Goal: Information Seeking & Learning: Learn about a topic

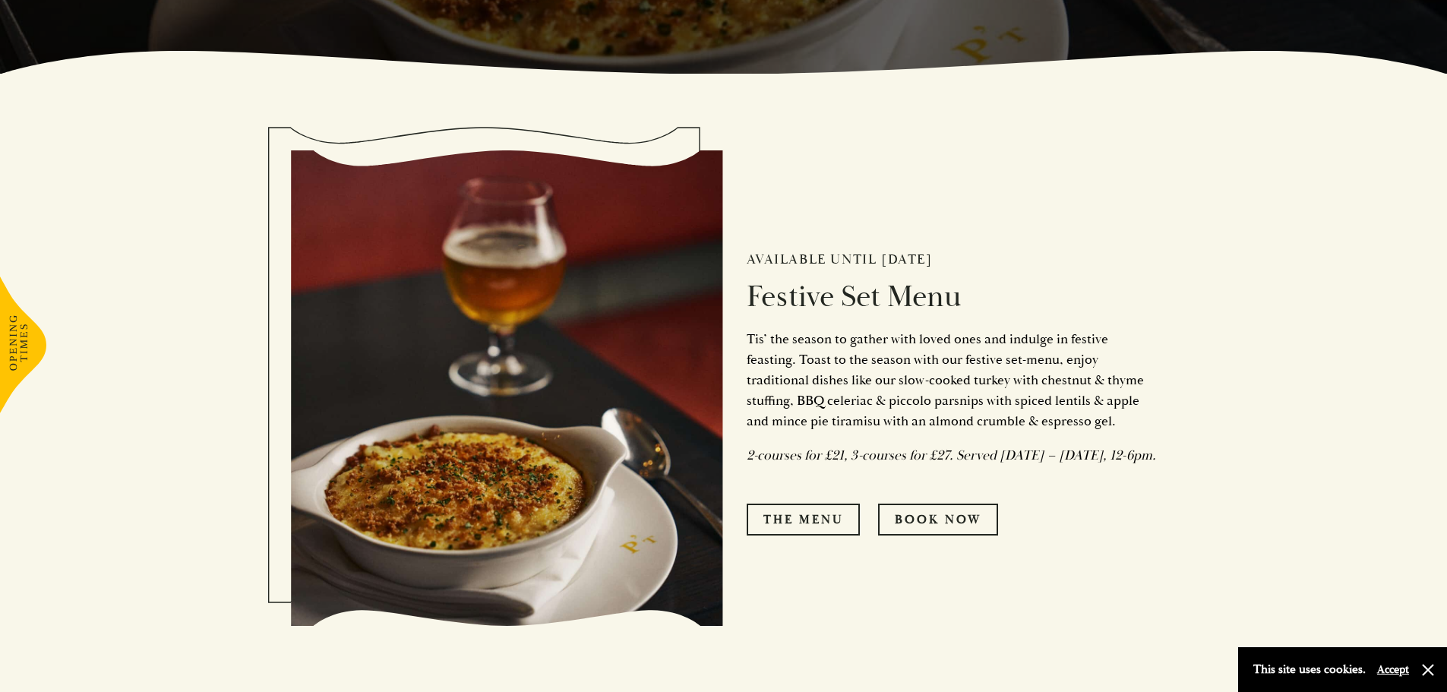
scroll to position [760, 0]
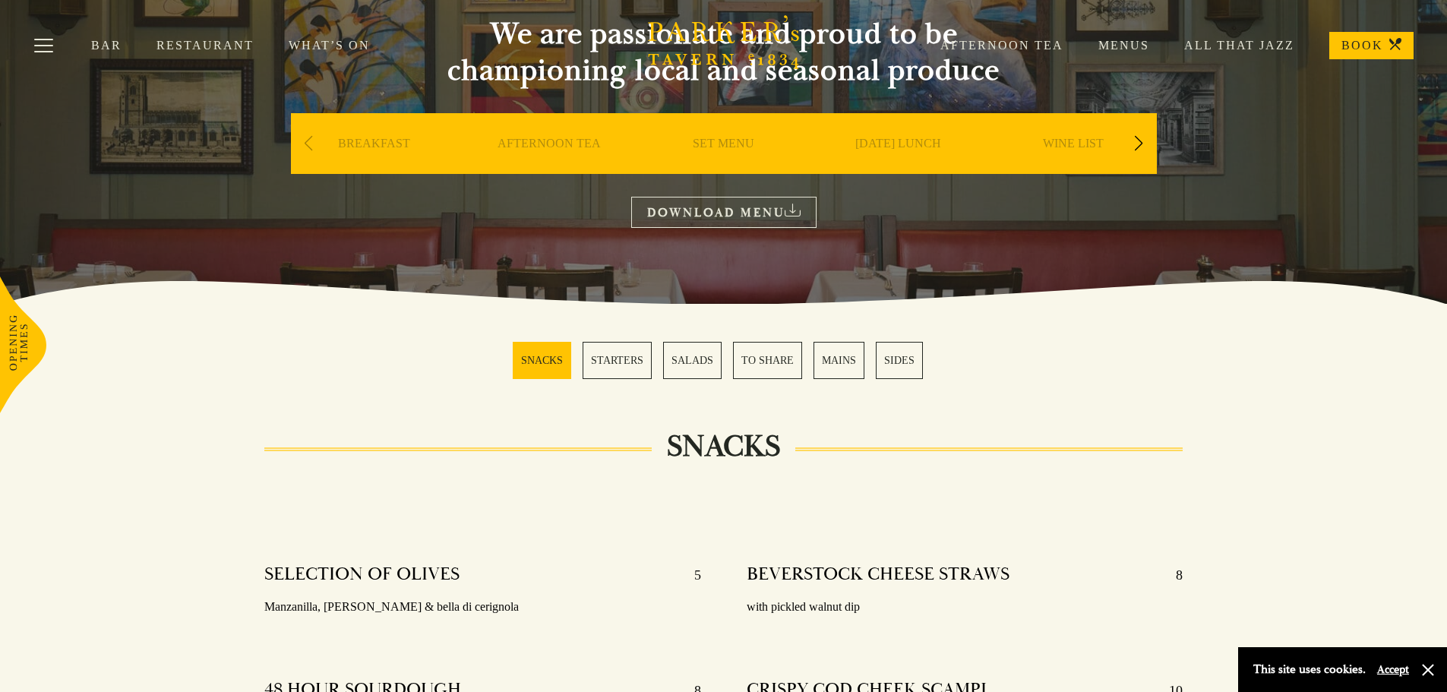
scroll to position [304, 0]
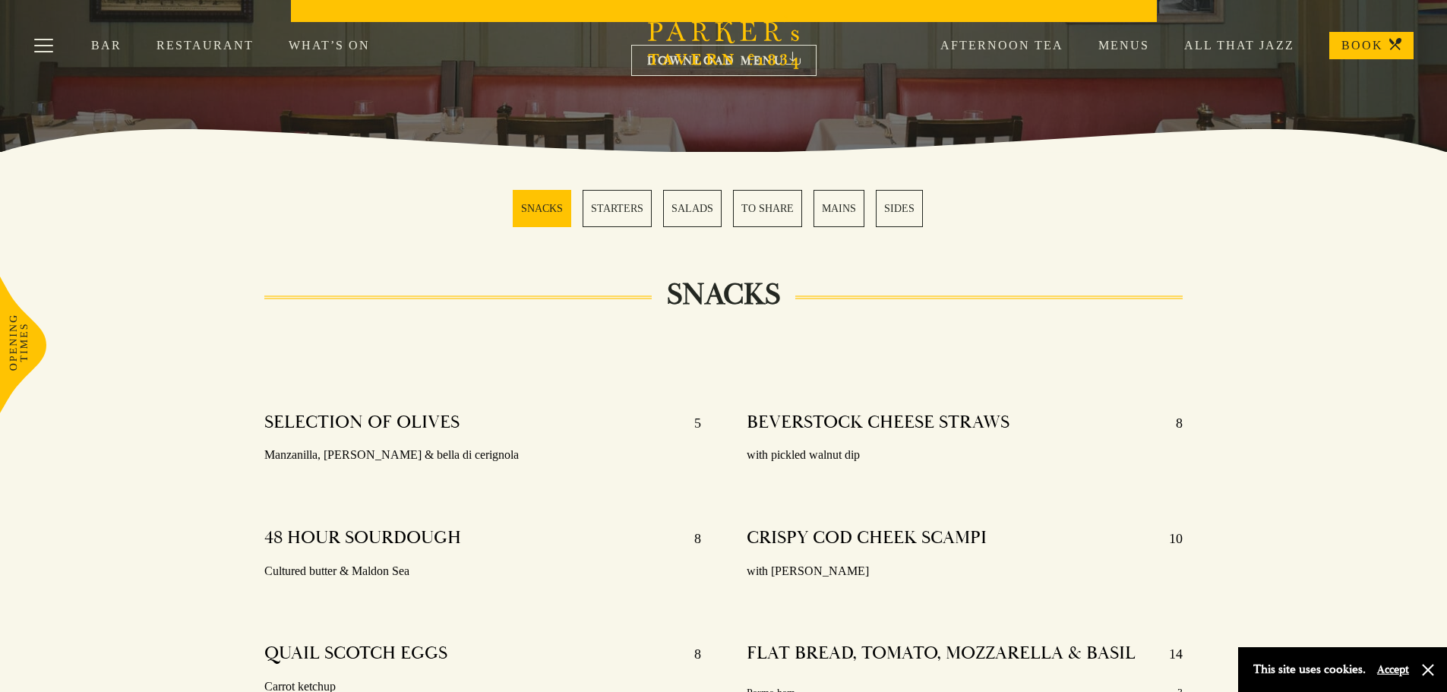
click at [1140, 41] on link "Menus" at bounding box center [1107, 45] width 86 height 15
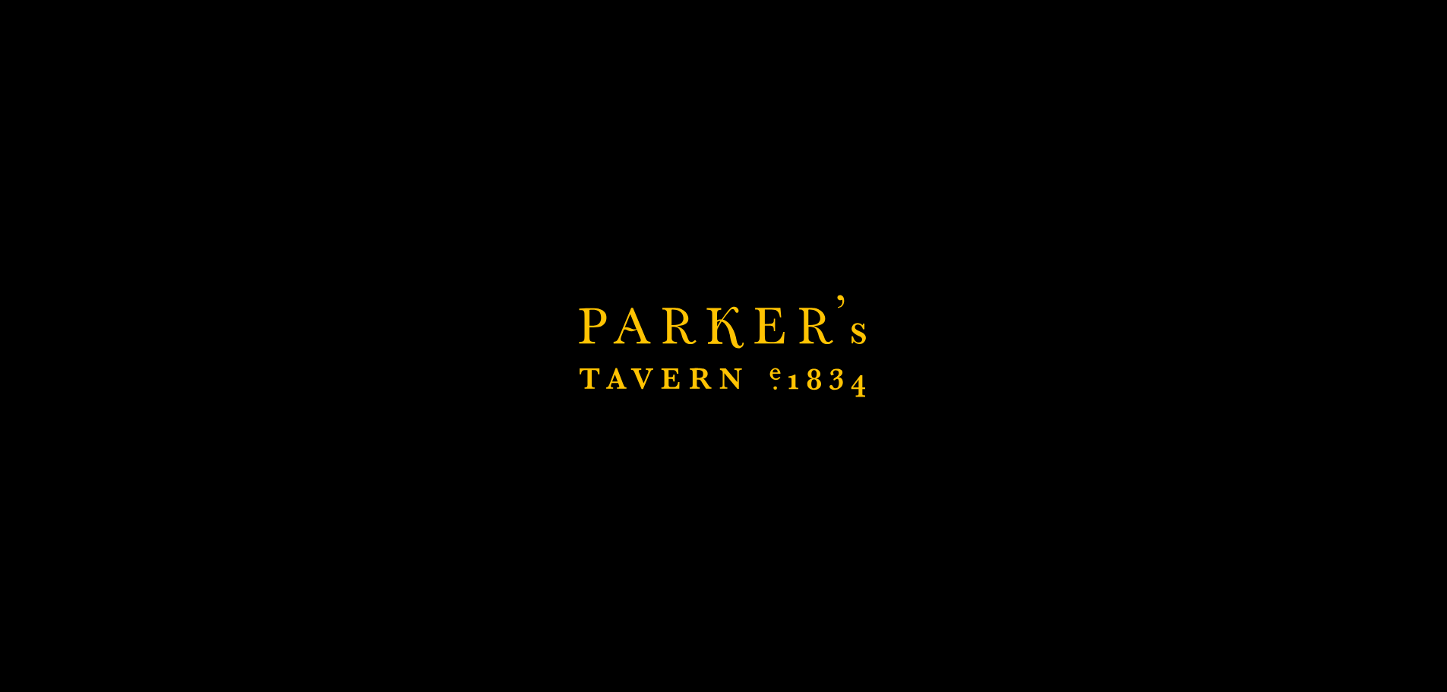
scroll to position [608, 0]
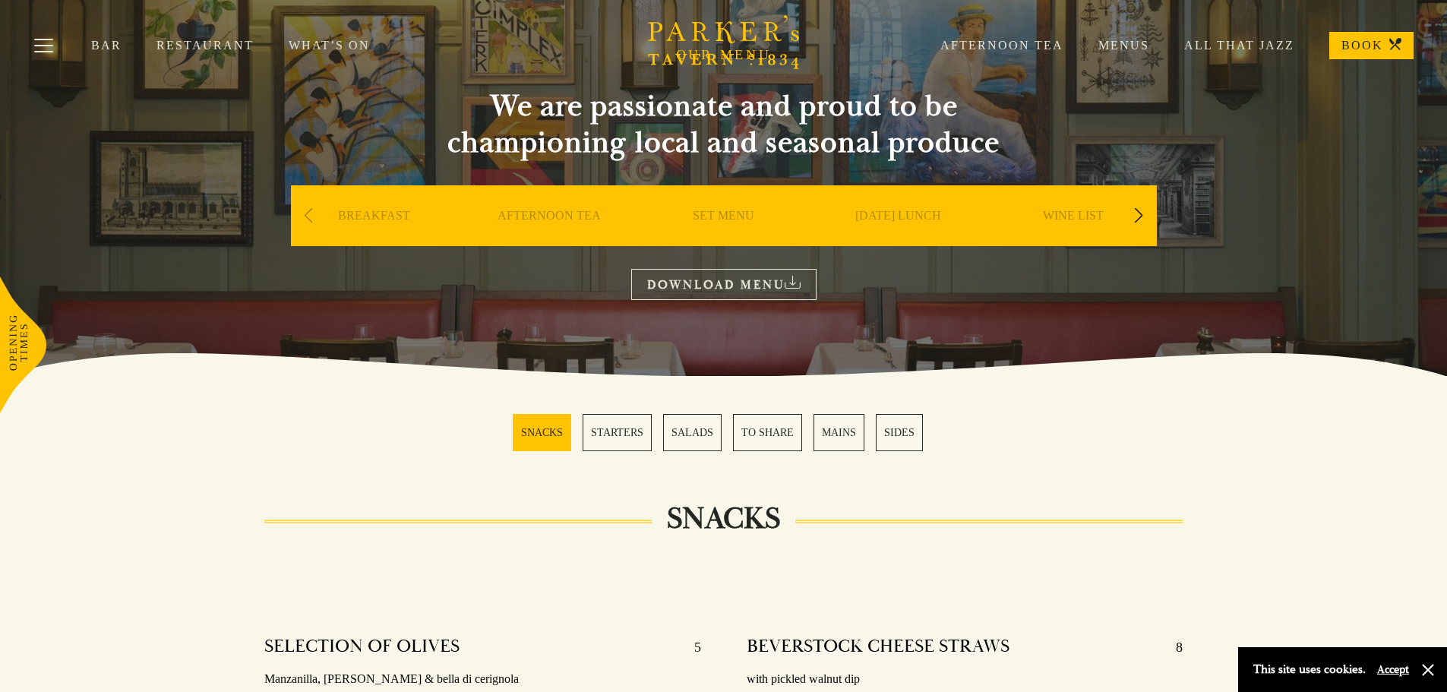
scroll to position [228, 0]
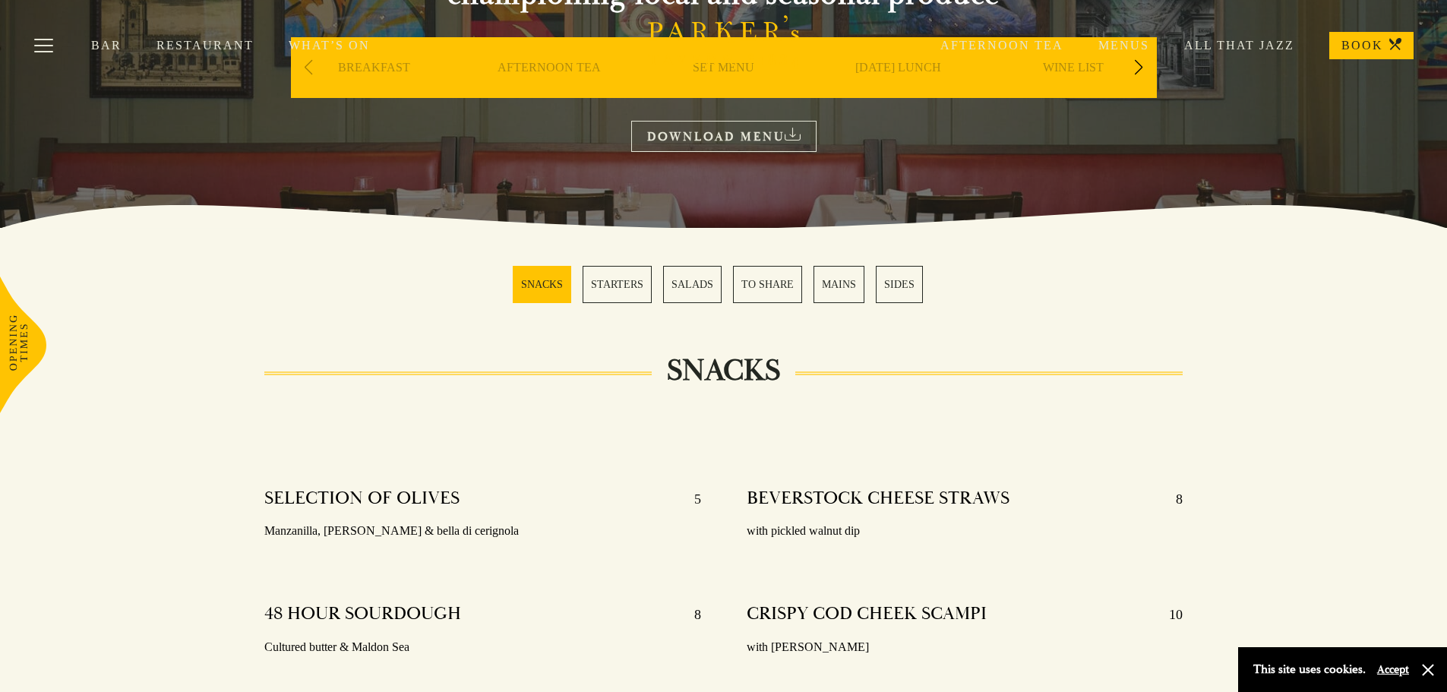
click at [1143, 78] on div "Bar Restaurant What’s On Afternoon Tea Menus All That Jazz BOOK" at bounding box center [723, 45] width 1447 height 91
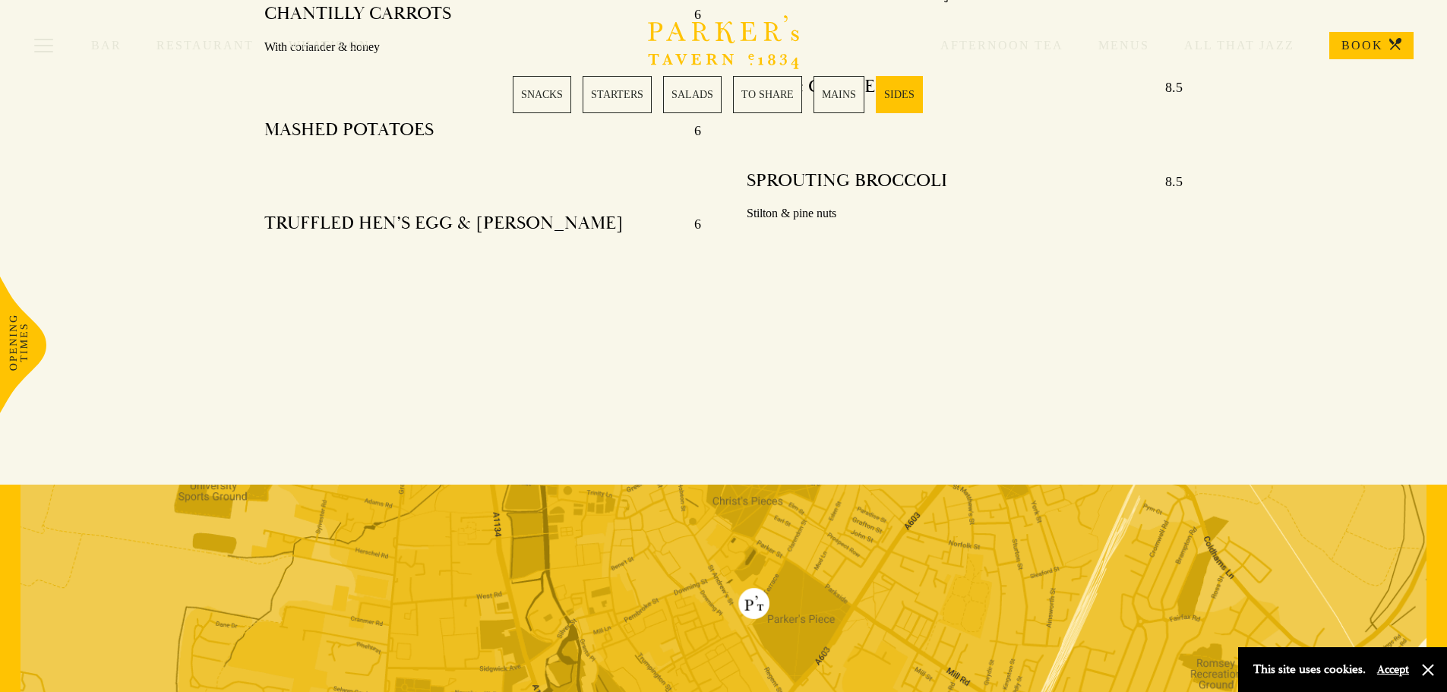
scroll to position [3951, 0]
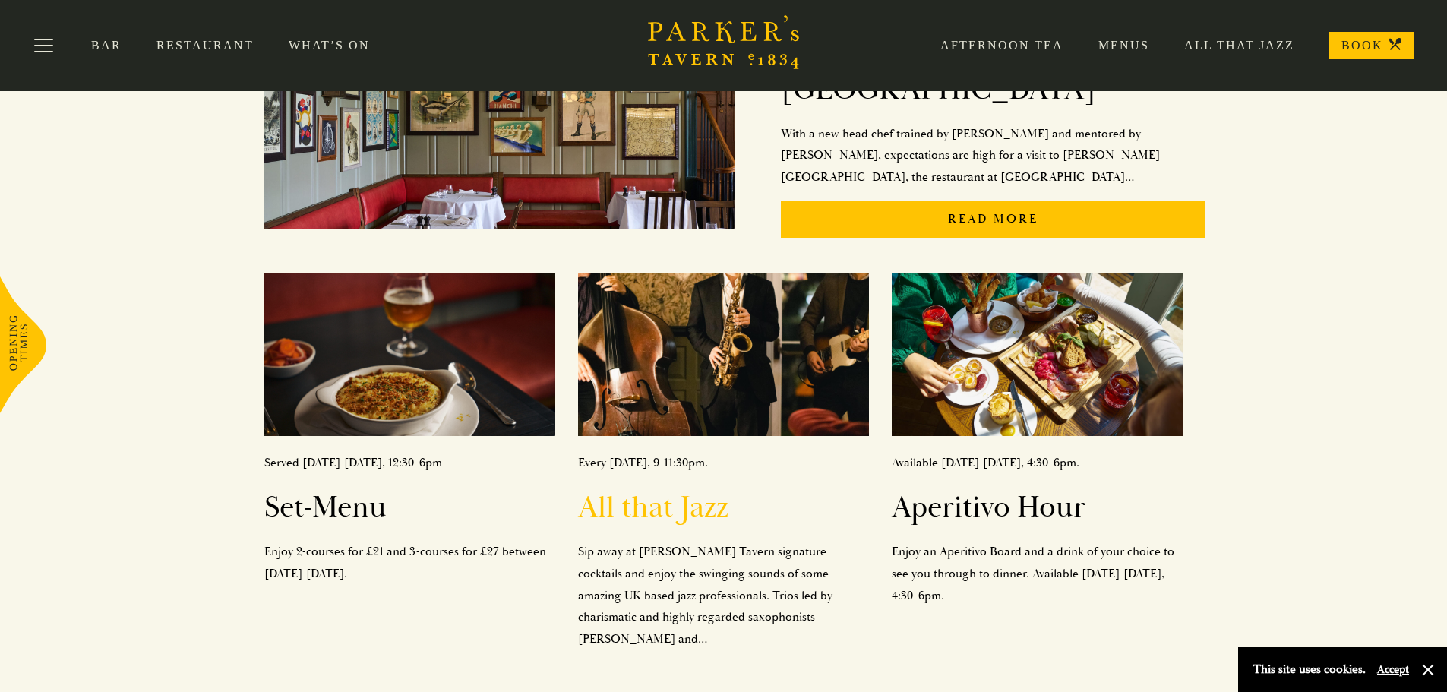
scroll to position [76, 0]
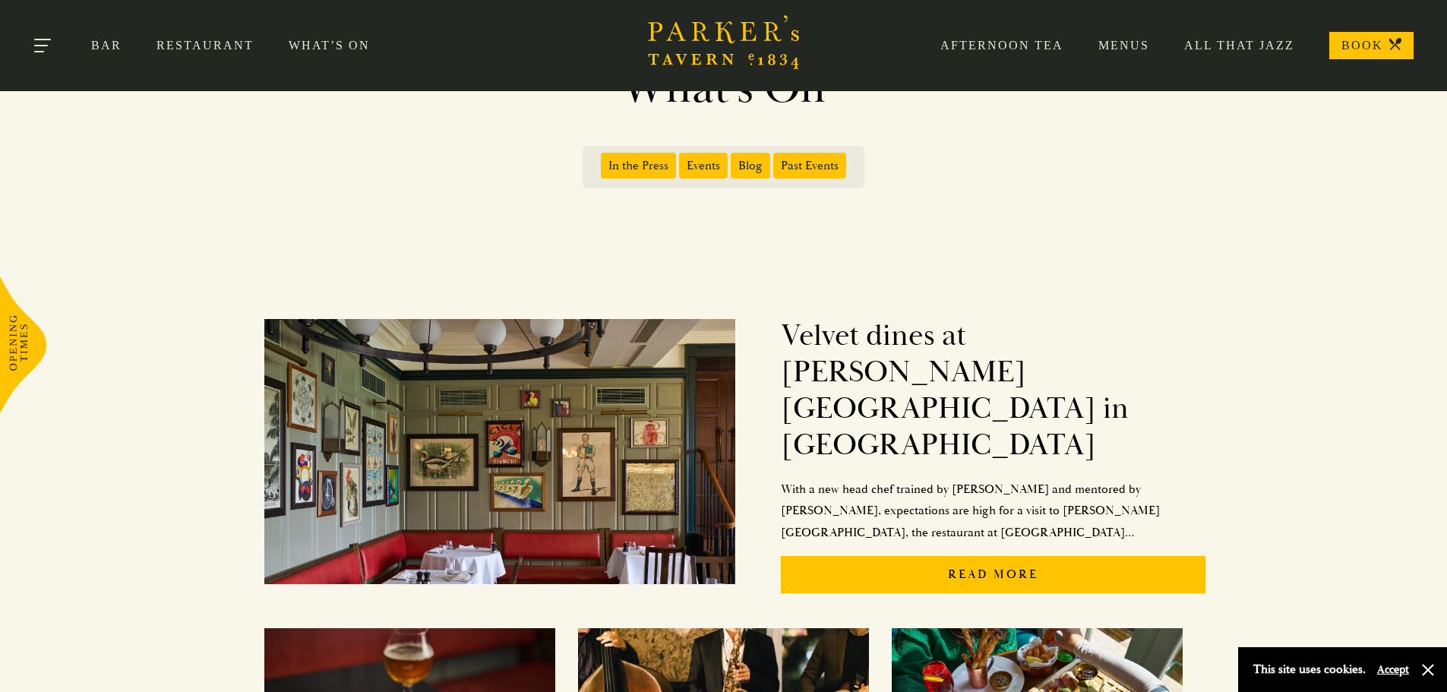
click at [49, 40] on button "Toggle navigation" at bounding box center [43, 48] width 65 height 65
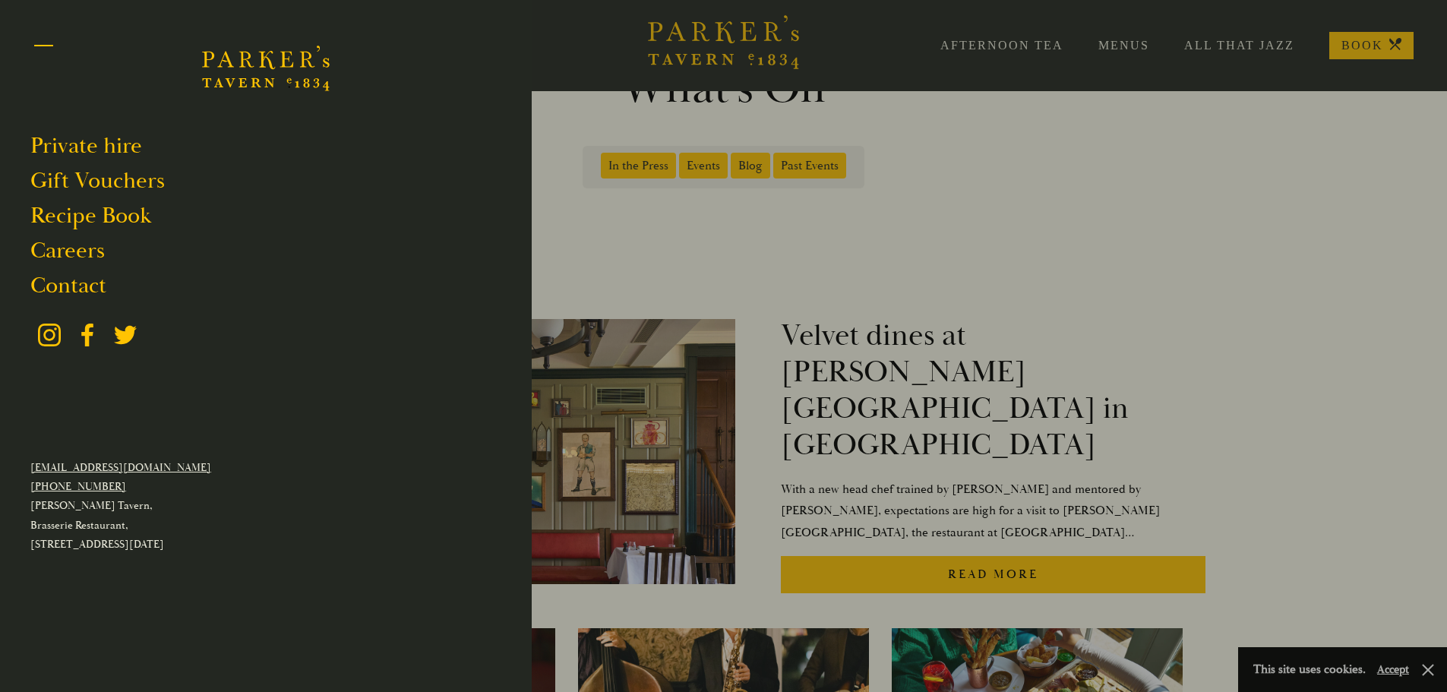
click at [40, 36] on button "Toggle navigation" at bounding box center [43, 48] width 65 height 65
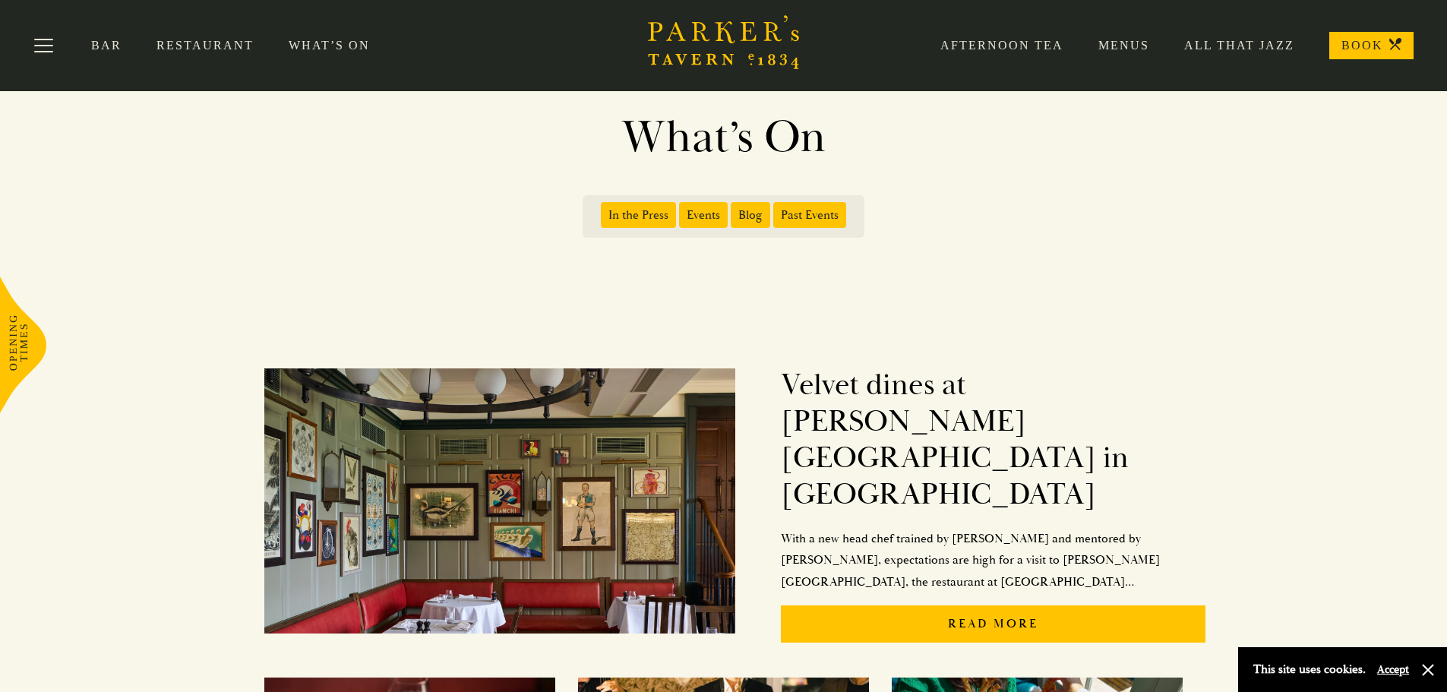
scroll to position [0, 0]
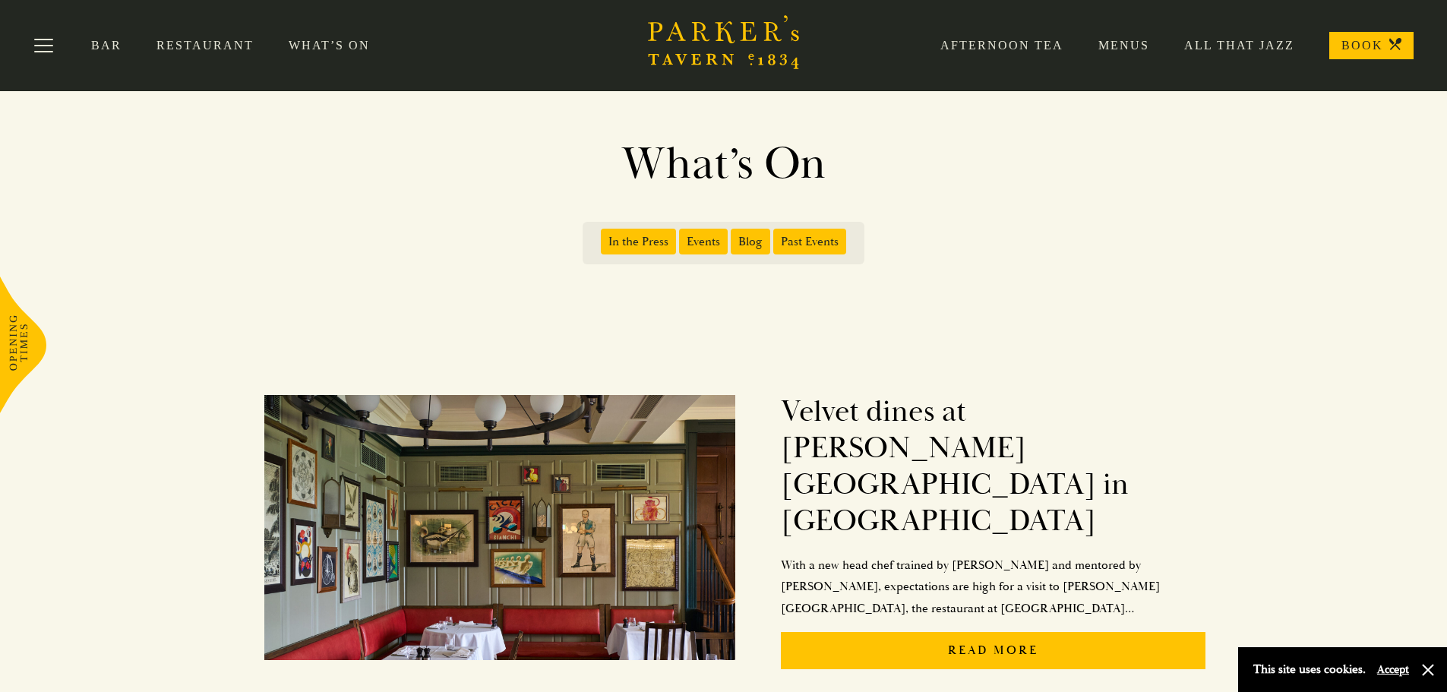
click at [1201, 59] on div "Bar Restaurant What’s On Afternoon Tea Menus All That Jazz BOOK" at bounding box center [723, 45] width 1447 height 91
click at [1221, 44] on link "All That Jazz" at bounding box center [1222, 45] width 145 height 15
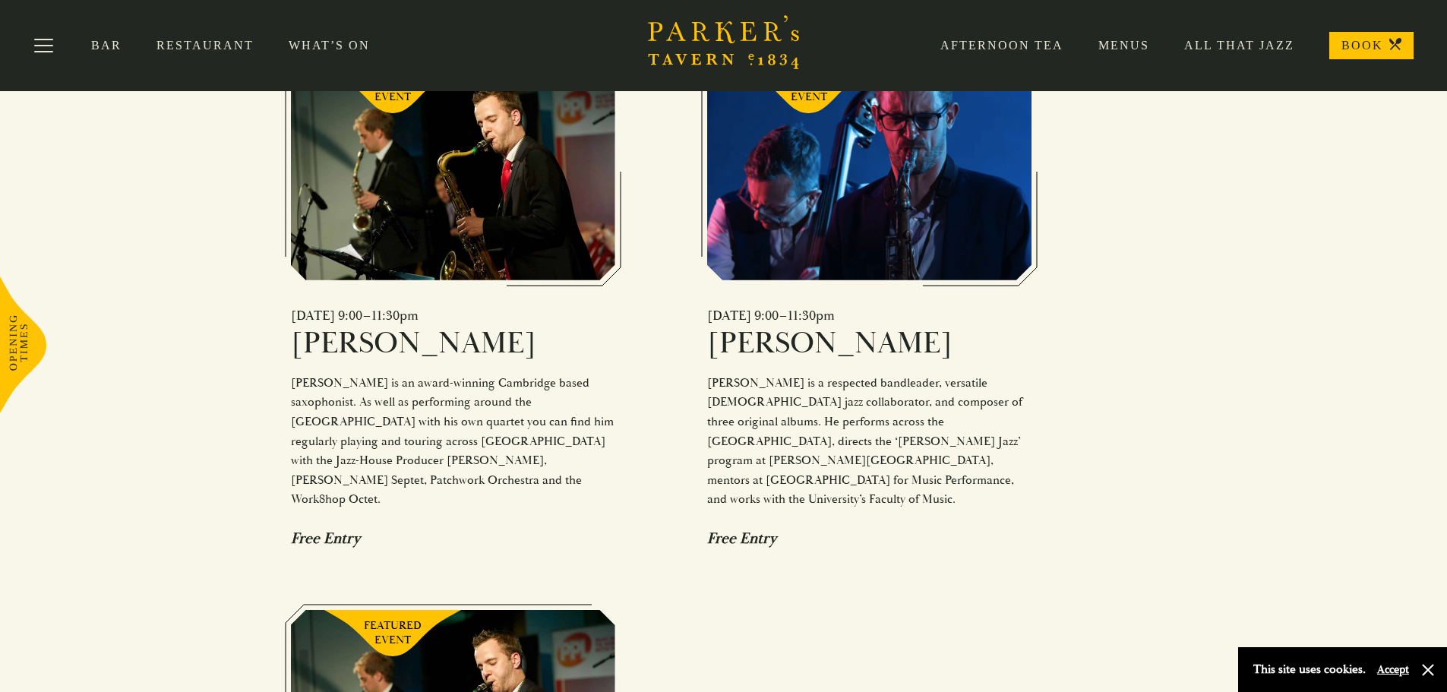
scroll to position [1140, 0]
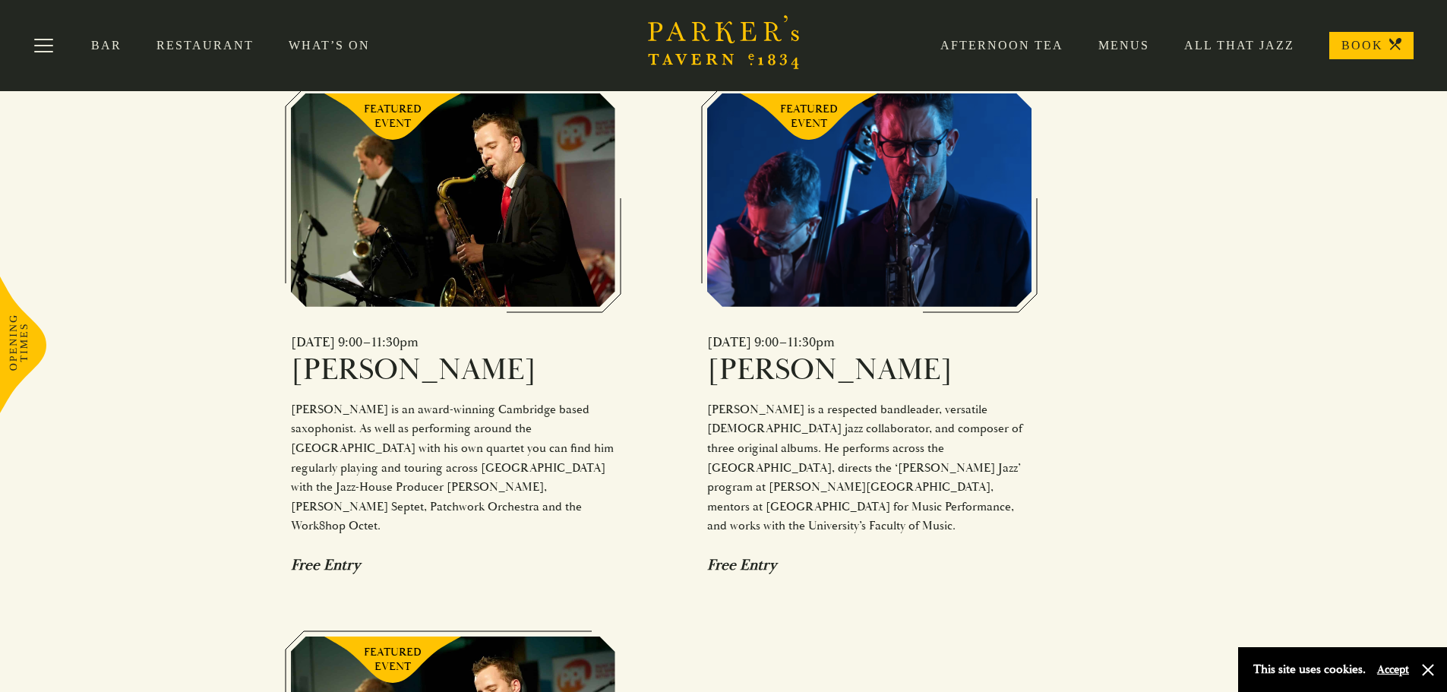
click at [1206, 316] on section "Swing into the Night at [PERSON_NAME][GEOGRAPHIC_DATA] Top quality professional…" at bounding box center [723, 655] width 1447 height 2206
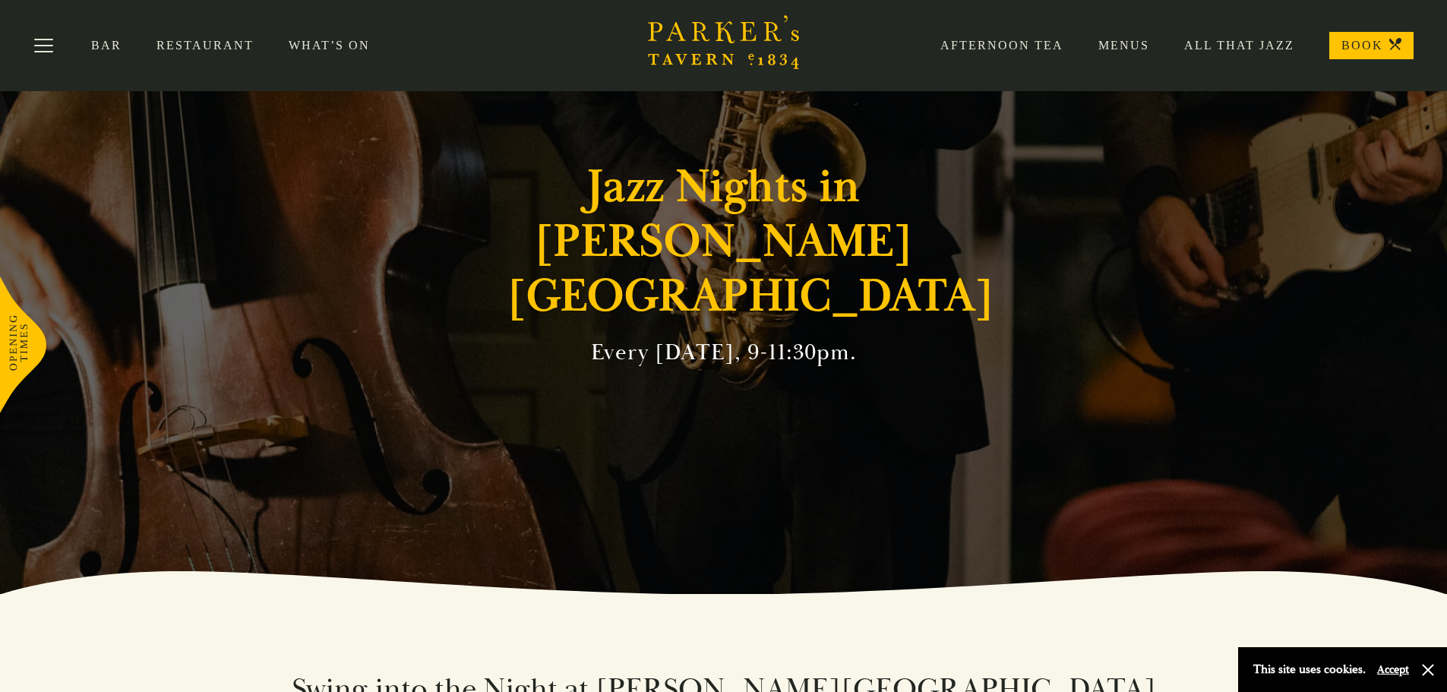
scroll to position [0, 0]
